Goal: Task Accomplishment & Management: Manage account settings

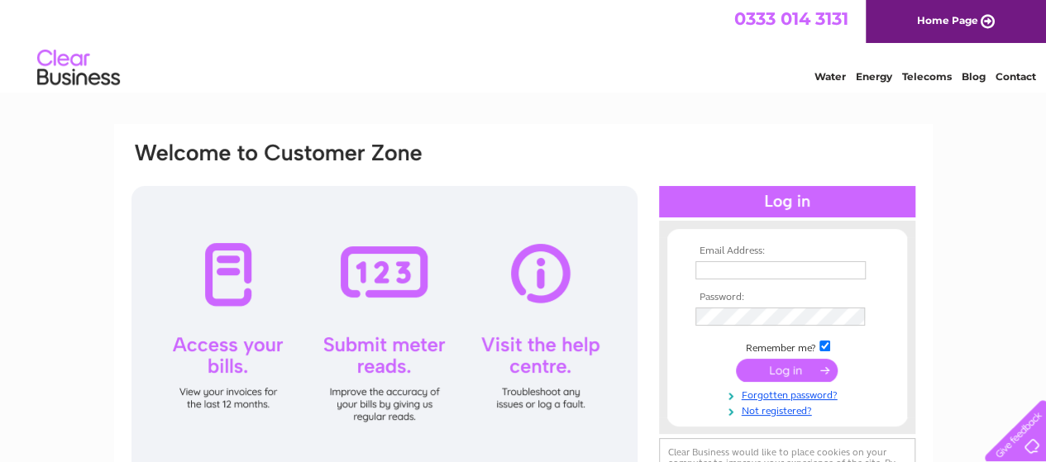
click at [706, 272] on input "text" at bounding box center [780, 270] width 170 height 18
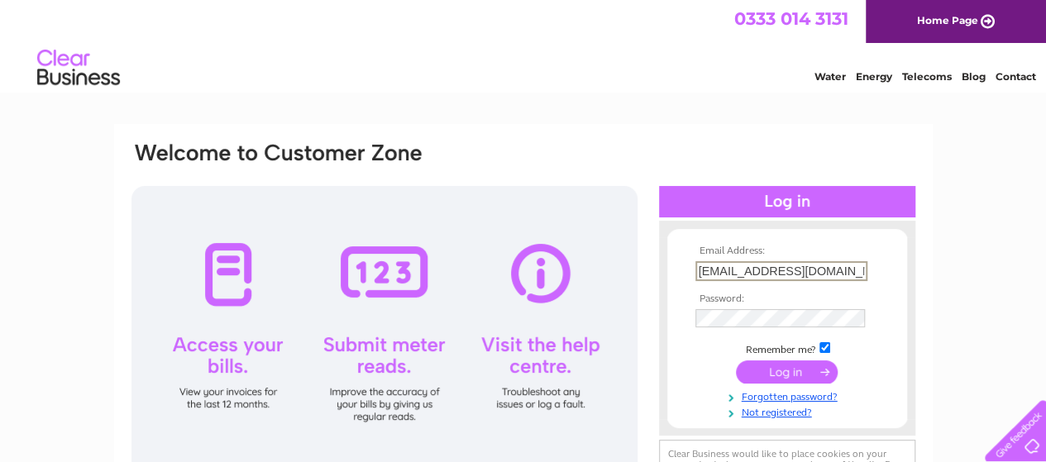
type input "sjdsigns@aol.com"
click at [774, 368] on input "submit" at bounding box center [787, 372] width 102 height 23
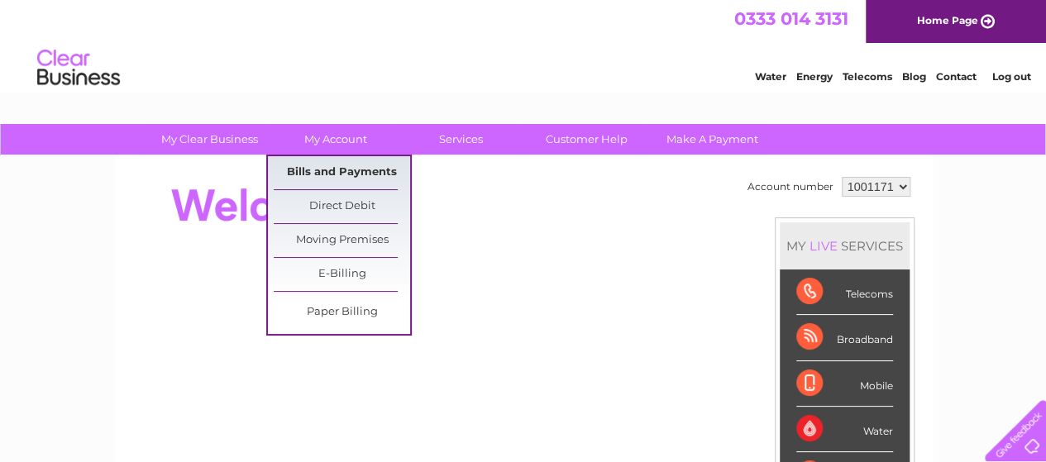
click at [332, 168] on link "Bills and Payments" at bounding box center [342, 172] width 136 height 33
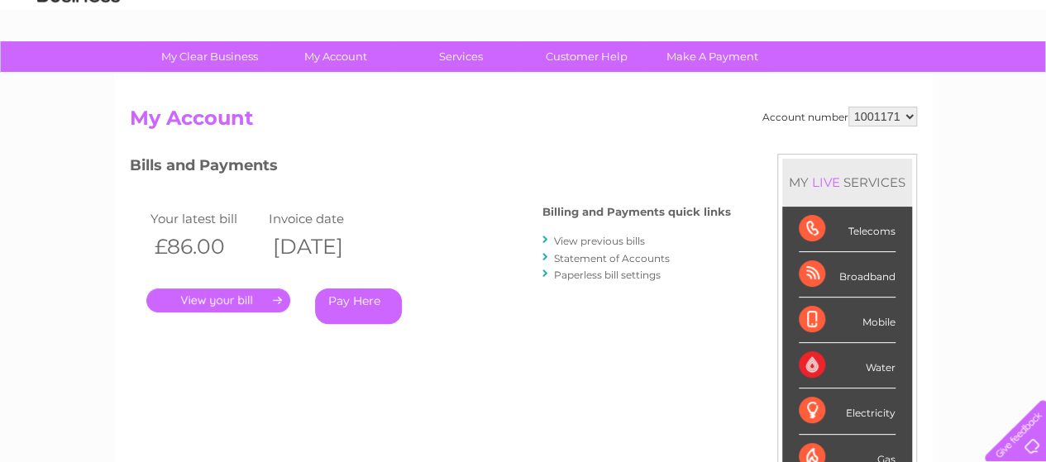
scroll to position [165, 0]
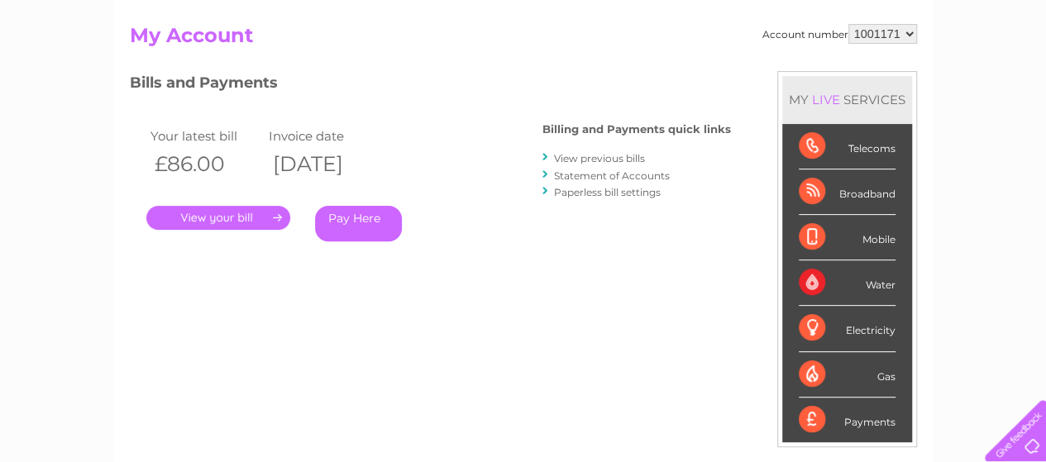
click at [261, 219] on link "." at bounding box center [218, 218] width 144 height 24
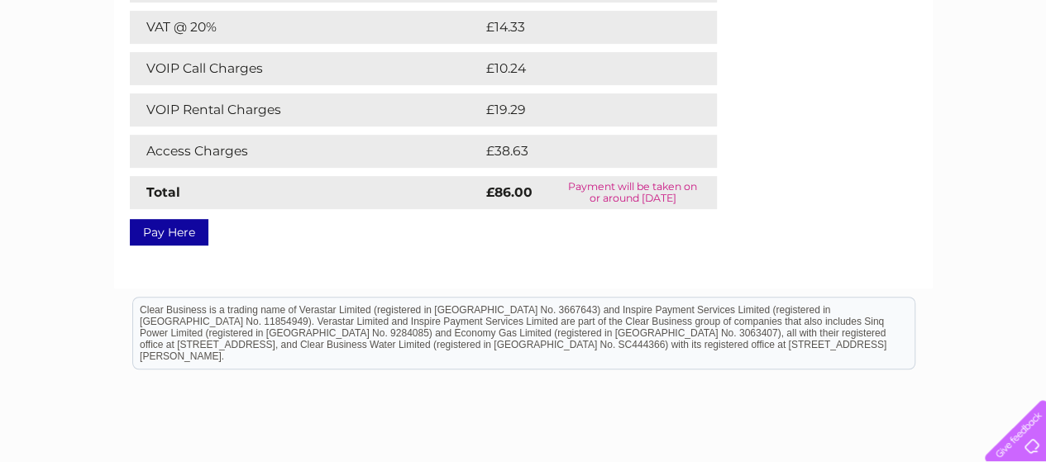
scroll to position [248, 0]
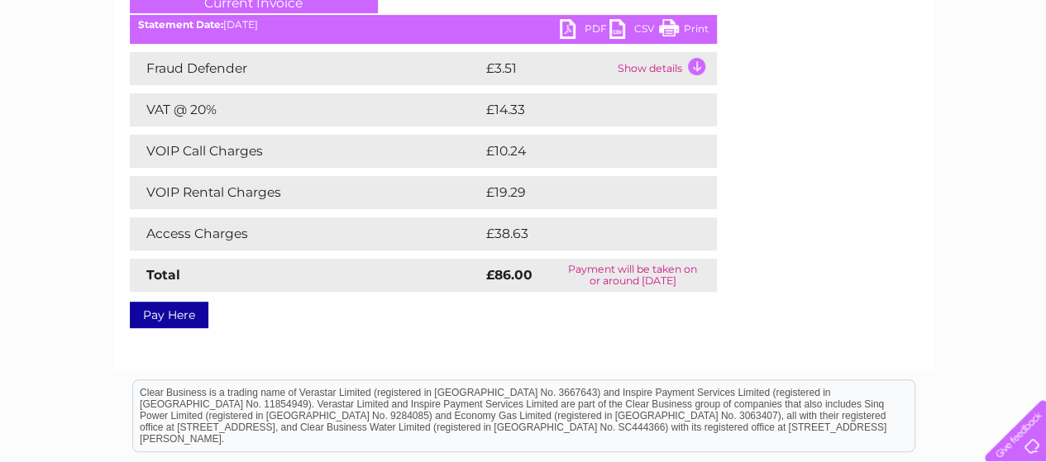
click at [581, 26] on link "PDF" at bounding box center [585, 31] width 50 height 24
click at [589, 24] on link "PDF" at bounding box center [585, 31] width 50 height 24
